Goal: Information Seeking & Learning: Learn about a topic

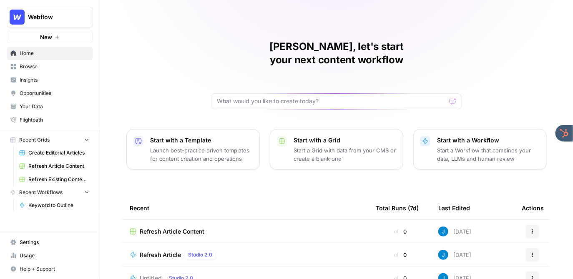
click at [59, 90] on span "Opportunities" at bounding box center [55, 94] width 70 height 8
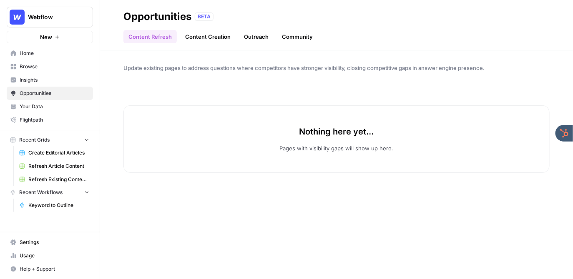
click at [55, 80] on span "Insights" at bounding box center [55, 80] width 70 height 8
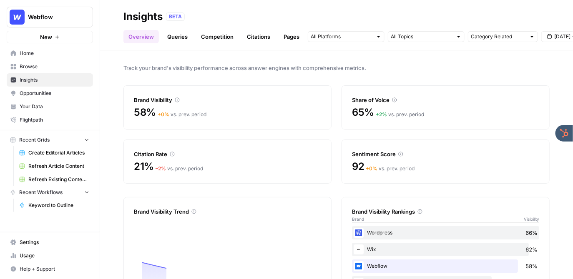
click at [63, 15] on span "Webflow" at bounding box center [53, 17] width 50 height 8
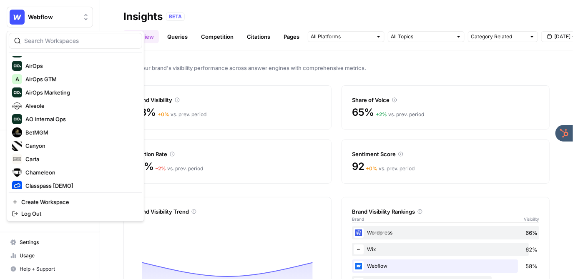
scroll to position [30, 0]
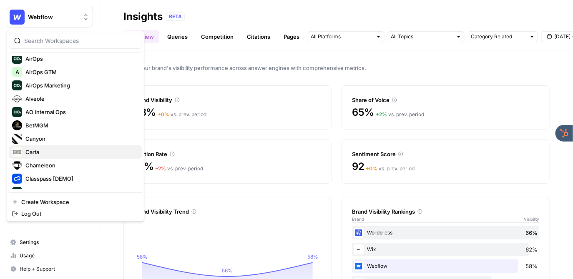
click at [50, 154] on span "Carta" at bounding box center [80, 152] width 110 height 8
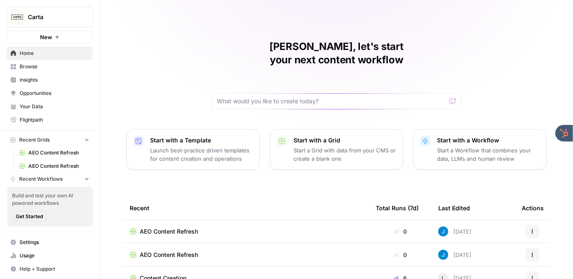
click at [47, 83] on span "Insights" at bounding box center [55, 80] width 70 height 8
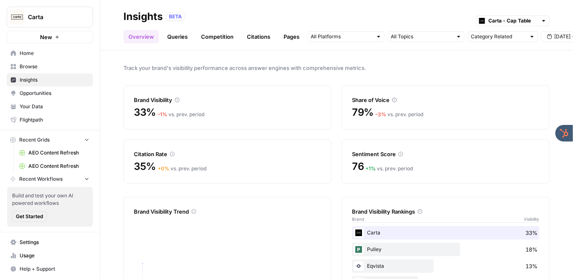
click at [321, 12] on div "BETA Carta - Cap Table" at bounding box center [357, 16] width 383 height 11
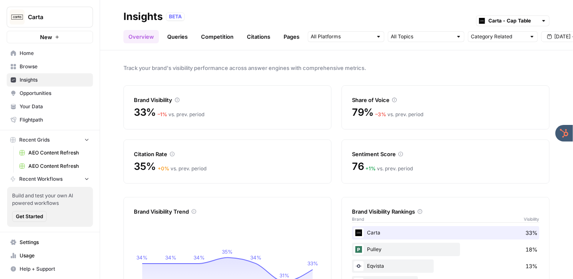
click at [179, 35] on link "Queries" at bounding box center [177, 36] width 30 height 13
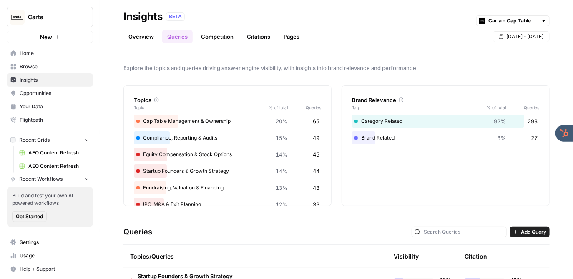
scroll to position [165, 0]
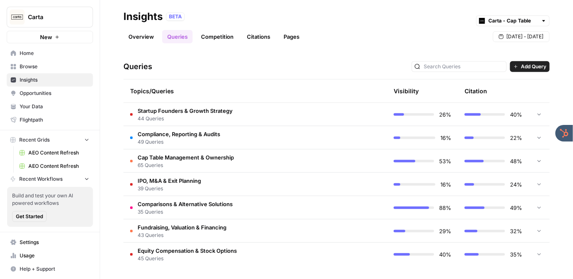
click at [259, 112] on td "Startup Founders & Growth Strategy 44 Queries" at bounding box center [219, 114] width 193 height 23
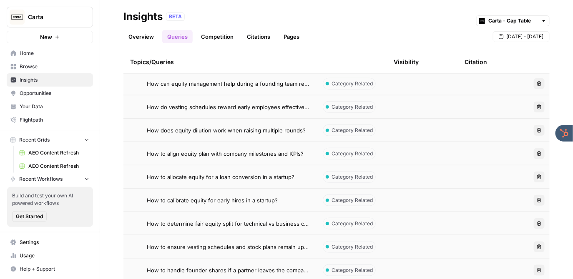
scroll to position [220, 0]
click at [263, 129] on span "How does equity dilution work when raising multiple rounds?" at bounding box center [226, 129] width 159 height 8
click at [133, 38] on link "Overview" at bounding box center [140, 36] width 35 height 13
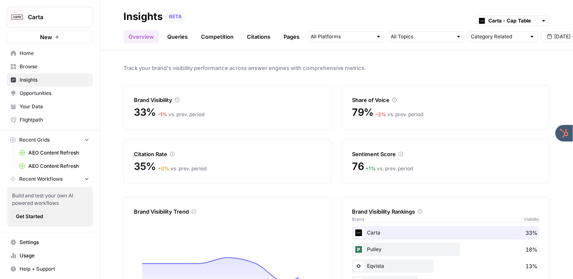
click at [174, 38] on link "Queries" at bounding box center [177, 36] width 30 height 13
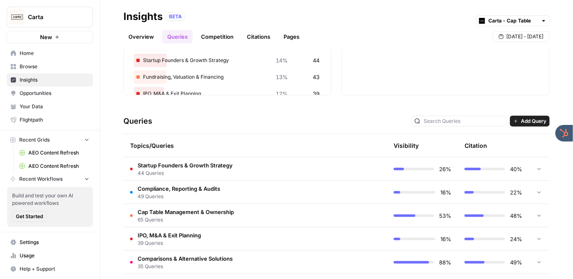
scroll to position [125, 0]
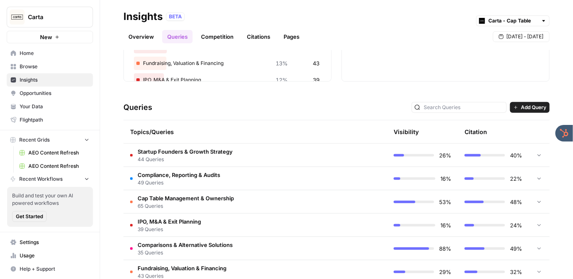
click at [258, 177] on td "Compliance, Reporting & Audits 49 Queries" at bounding box center [219, 178] width 193 height 23
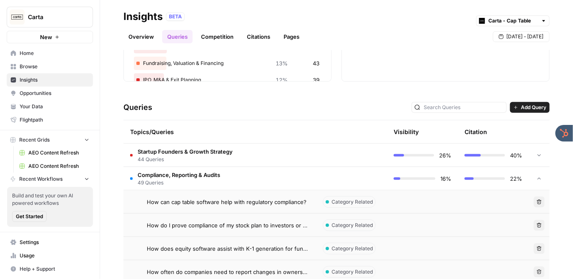
scroll to position [188, 0]
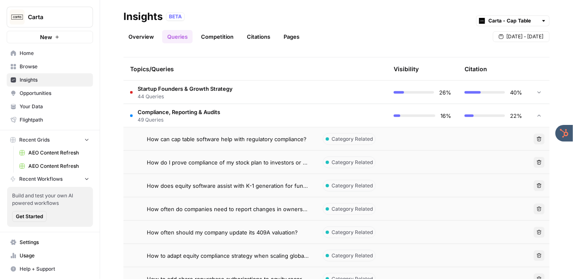
click at [273, 210] on span "How often do companies need to report changes in ownership?" at bounding box center [228, 209] width 163 height 8
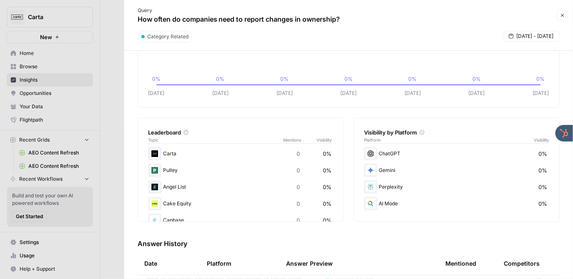
scroll to position [70, 0]
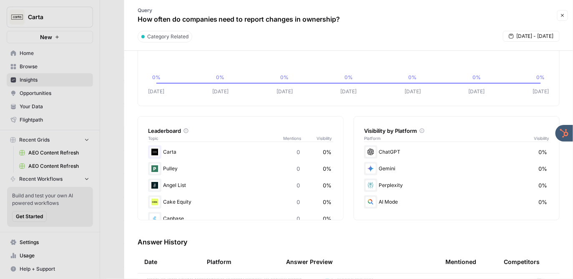
click at [119, 56] on div at bounding box center [286, 139] width 573 height 279
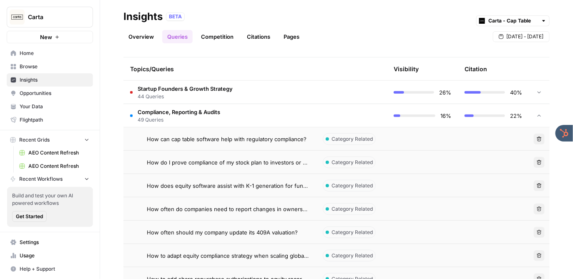
click at [306, 138] on div "How can cap table software help with regulatory compliance?" at bounding box center [228, 139] width 163 height 8
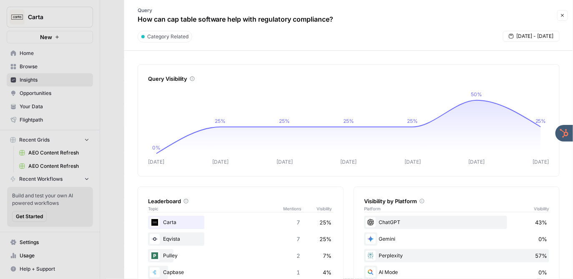
click at [101, 15] on div at bounding box center [286, 139] width 573 height 279
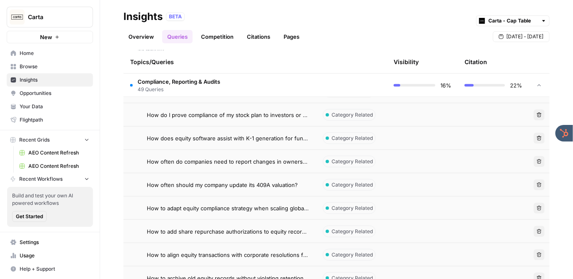
scroll to position [236, 0]
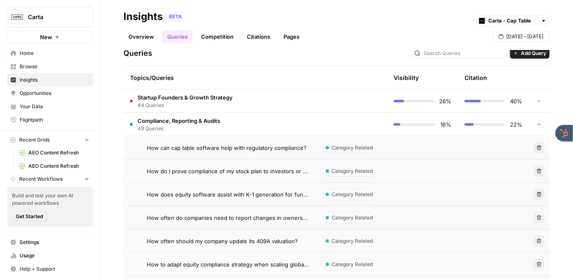
click at [265, 125] on td "Compliance, Reporting & Audits 49 Queries" at bounding box center [219, 124] width 193 height 23
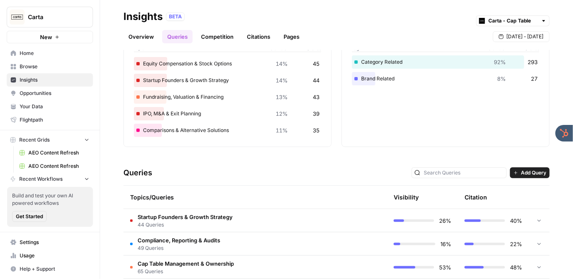
scroll to position [165, 0]
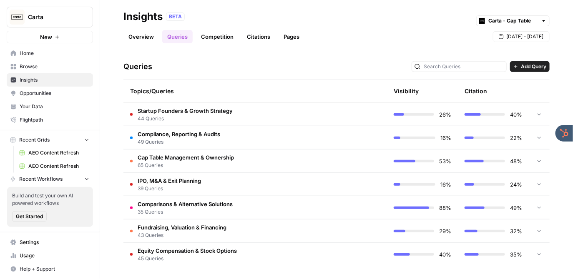
click at [258, 165] on td "Cap Table Management & Ownership 65 Queries" at bounding box center [219, 161] width 193 height 23
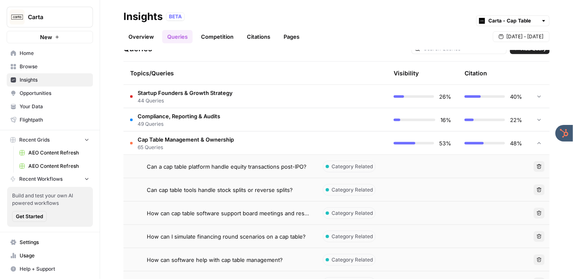
scroll to position [188, 0]
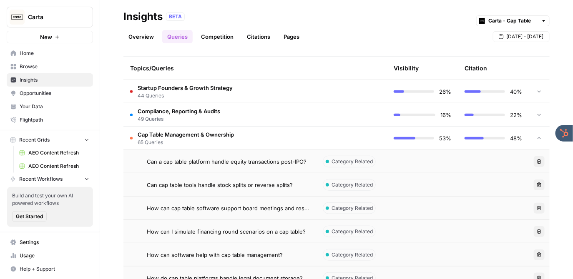
click at [275, 156] on td "Can a cap table platform handle equity transactions post-IPO?" at bounding box center [219, 161] width 193 height 23
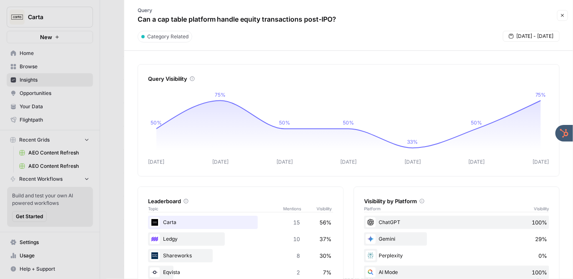
click at [560, 18] on button "Close" at bounding box center [562, 15] width 11 height 11
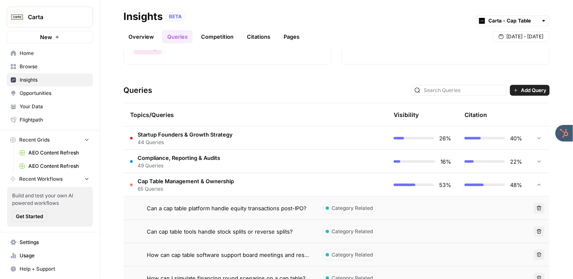
scroll to position [154, 0]
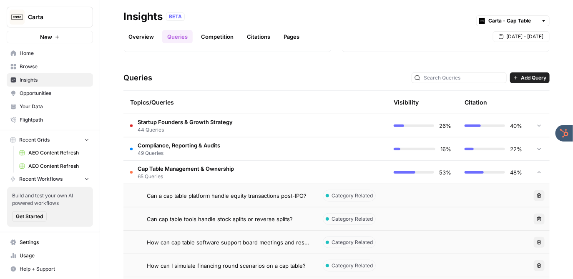
click at [540, 122] on div at bounding box center [539, 125] width 8 height 23
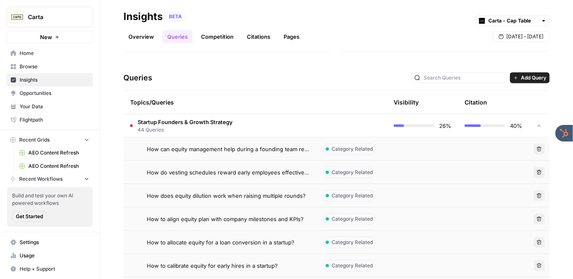
click at [288, 149] on span "How can equity management help during a founding team reshuffle?" at bounding box center [228, 149] width 163 height 8
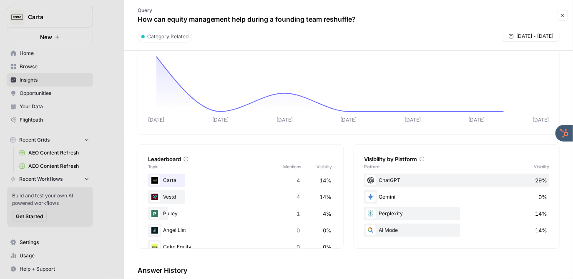
scroll to position [43, 0]
click at [564, 16] on icon "button" at bounding box center [562, 15] width 5 height 5
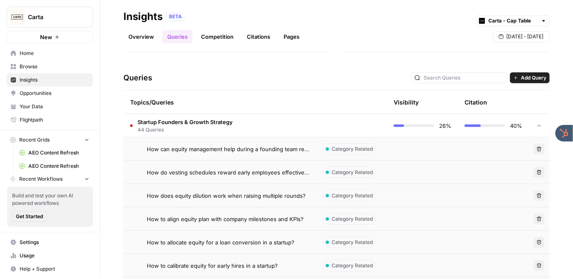
click at [218, 35] on link "Competition" at bounding box center [217, 36] width 43 height 13
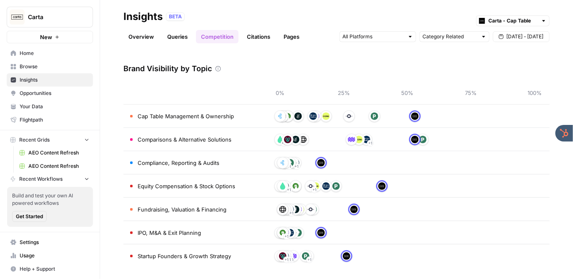
scroll to position [31, 0]
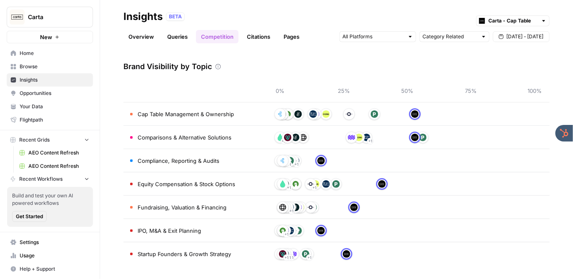
click at [255, 36] on link "Citations" at bounding box center [258, 36] width 33 height 13
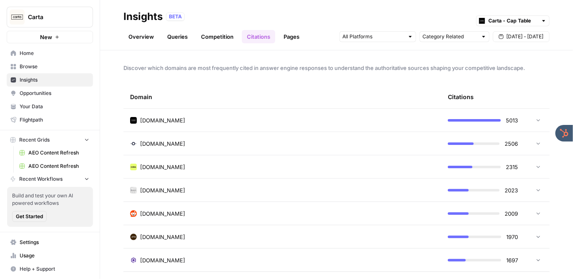
click at [254, 119] on div "[DOMAIN_NAME]" at bounding box center [282, 120] width 304 height 8
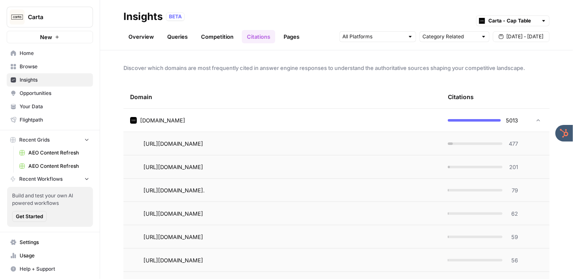
click at [254, 119] on div "[DOMAIN_NAME]" at bounding box center [282, 120] width 304 height 8
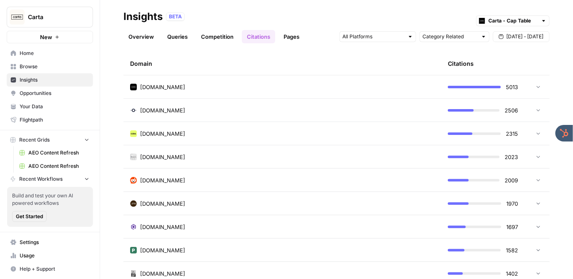
scroll to position [35, 0]
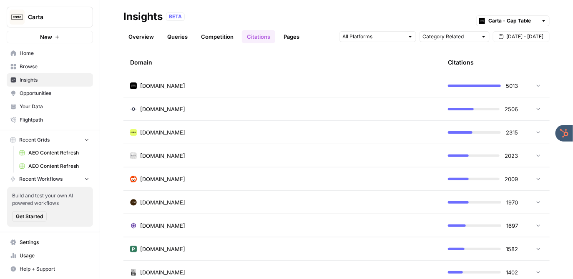
click at [141, 33] on link "Overview" at bounding box center [140, 36] width 35 height 13
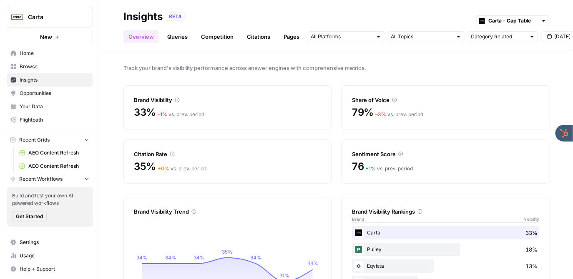
click at [58, 90] on span "Opportunities" at bounding box center [55, 94] width 70 height 8
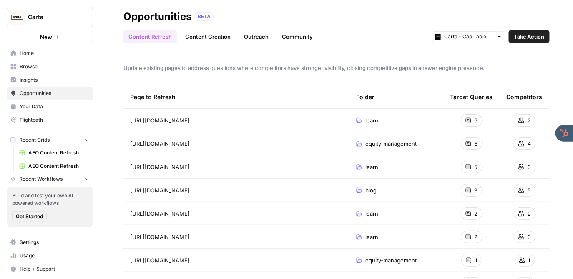
click at [206, 36] on link "Content Creation" at bounding box center [207, 36] width 55 height 13
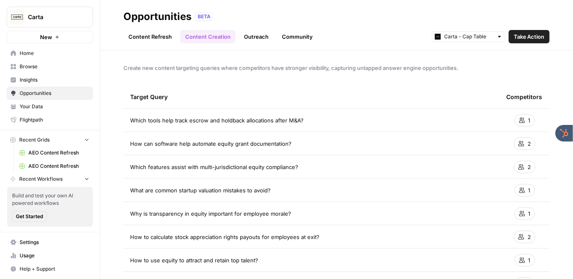
click at [144, 28] on div "Content Refresh Content Creation Outreach Community Carta - Cap Table Take Acti…" at bounding box center [336, 33] width 426 height 20
click at [145, 41] on link "Content Refresh" at bounding box center [149, 36] width 53 height 13
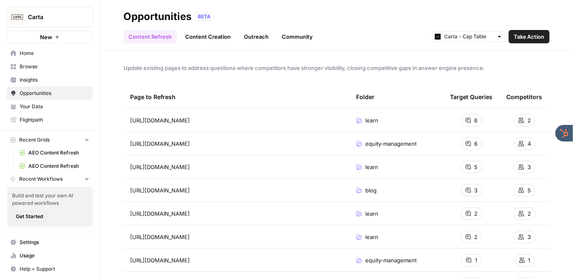
click at [226, 113] on td "[URL][DOMAIN_NAME]" at bounding box center [236, 120] width 226 height 23
click at [533, 35] on span "Take Action" at bounding box center [528, 37] width 31 height 8
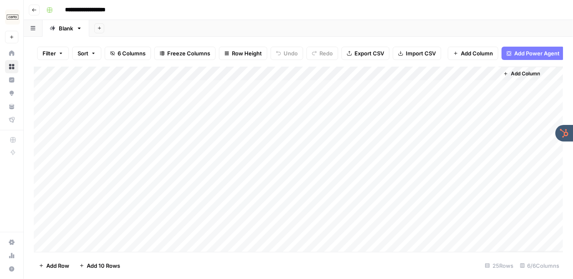
click at [331, 74] on div "Add Column" at bounding box center [298, 159] width 529 height 185
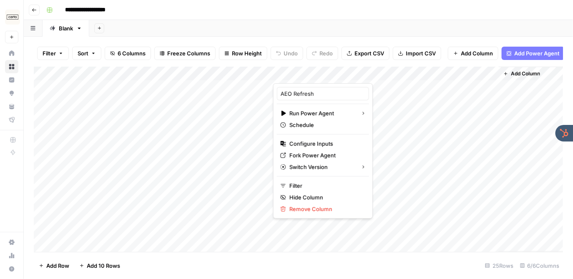
click at [283, 10] on div "**********" at bounding box center [303, 9] width 521 height 13
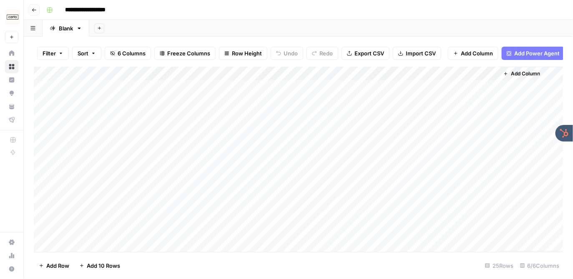
click at [29, 6] on button "Go back" at bounding box center [34, 10] width 11 height 11
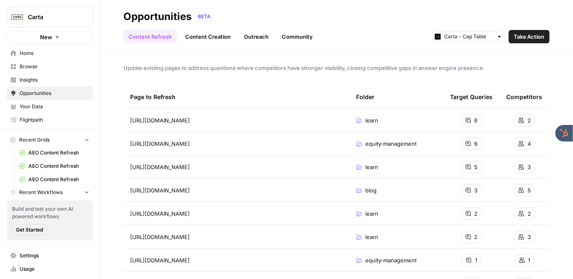
click at [55, 79] on span "Insights" at bounding box center [55, 80] width 70 height 8
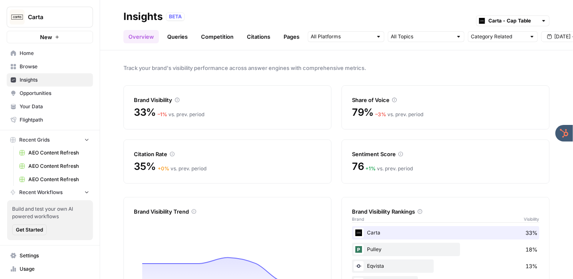
click at [182, 34] on link "Queries" at bounding box center [177, 36] width 30 height 13
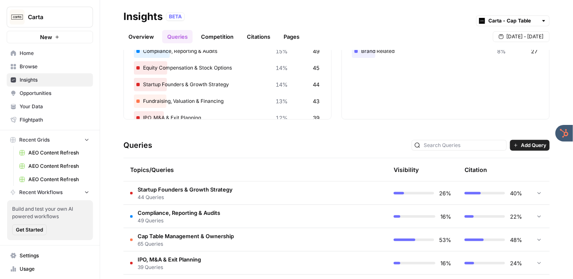
scroll to position [154, 0]
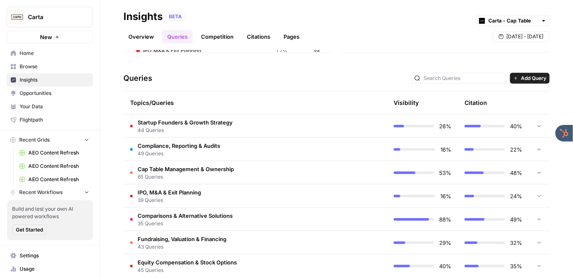
click at [320, 167] on td at bounding box center [351, 172] width 71 height 23
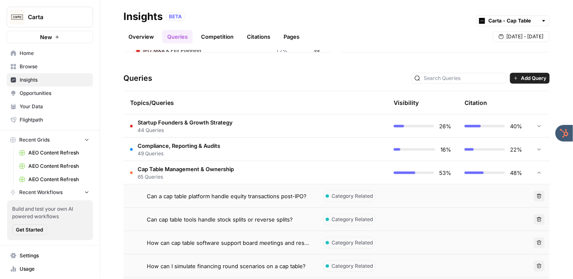
click at [298, 198] on span "Can a cap table platform handle equity transactions post-IPO?" at bounding box center [227, 196] width 160 height 8
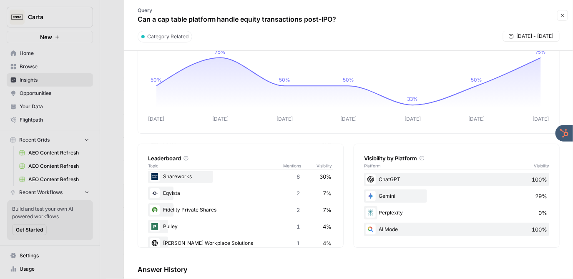
scroll to position [46, 0]
